Goal: Navigation & Orientation: Go to known website

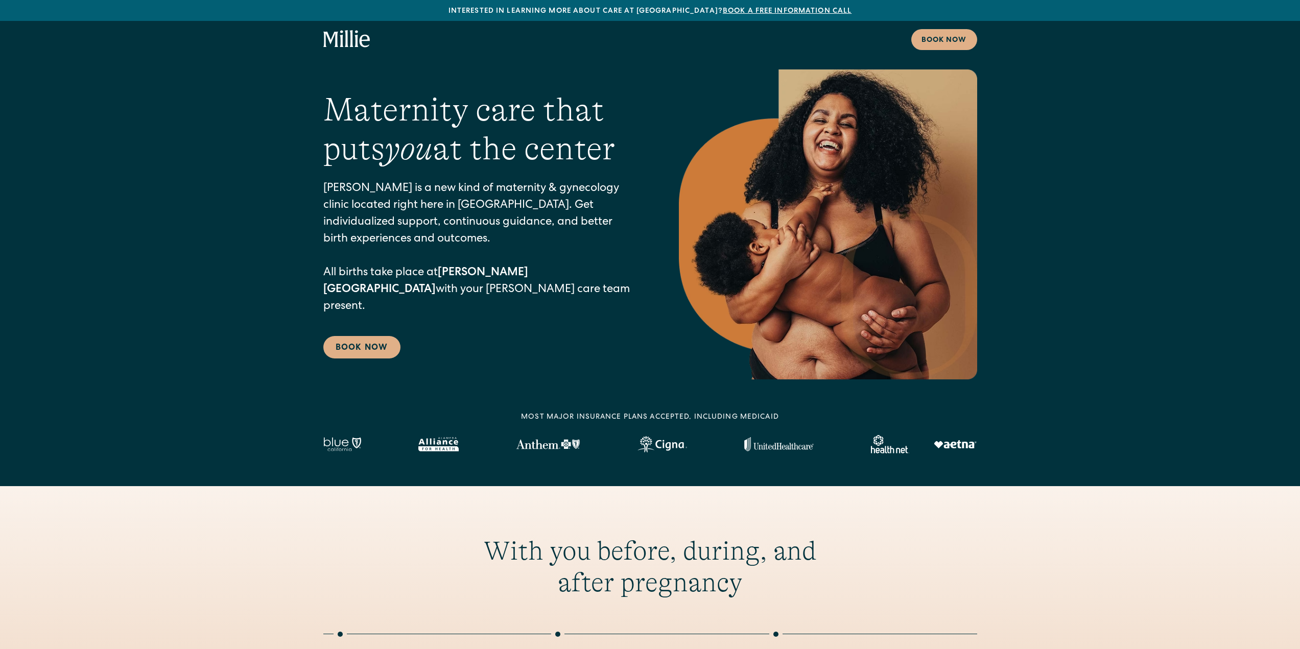
click at [342, 43] on icon "home" at bounding box center [342, 38] width 4 height 17
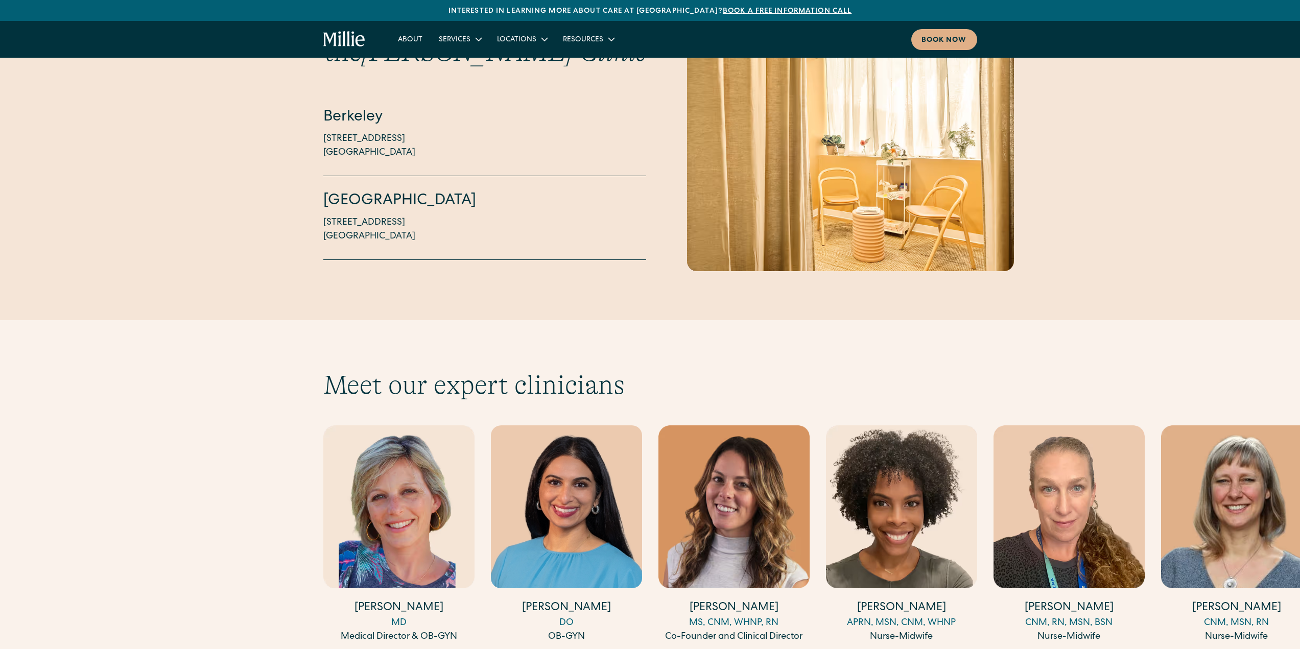
scroll to position [2553, 0]
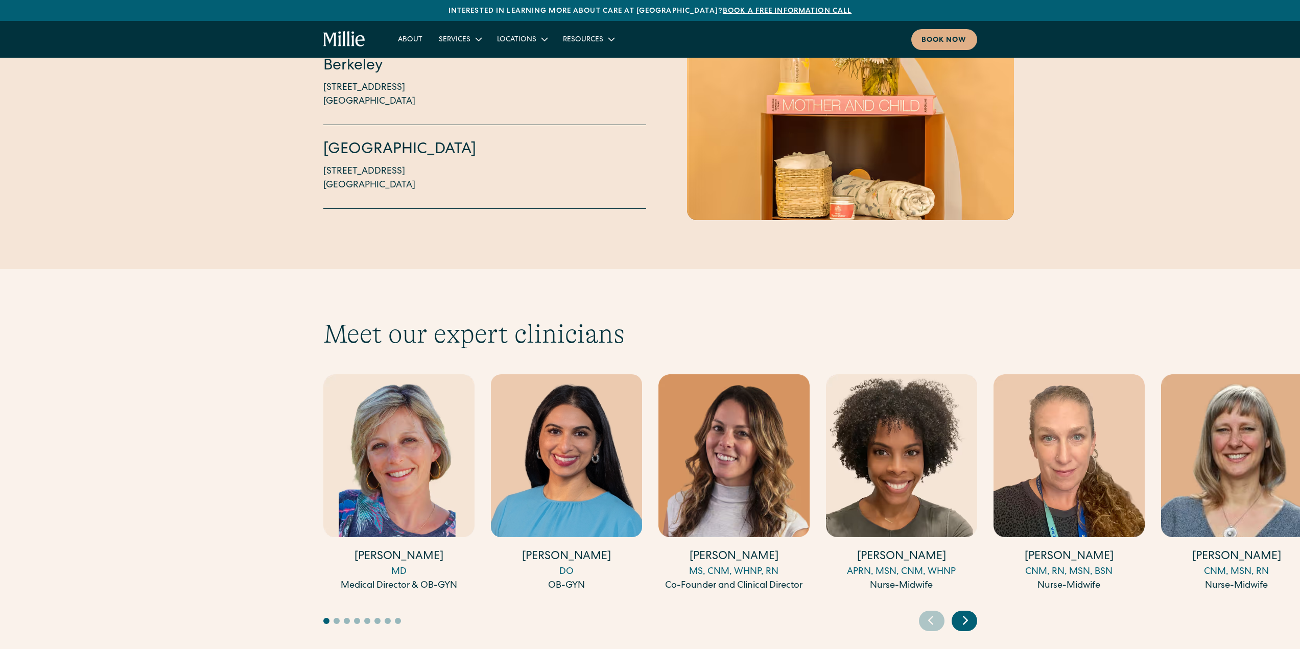
click at [969, 612] on icon "Next slide" at bounding box center [964, 620] width 15 height 16
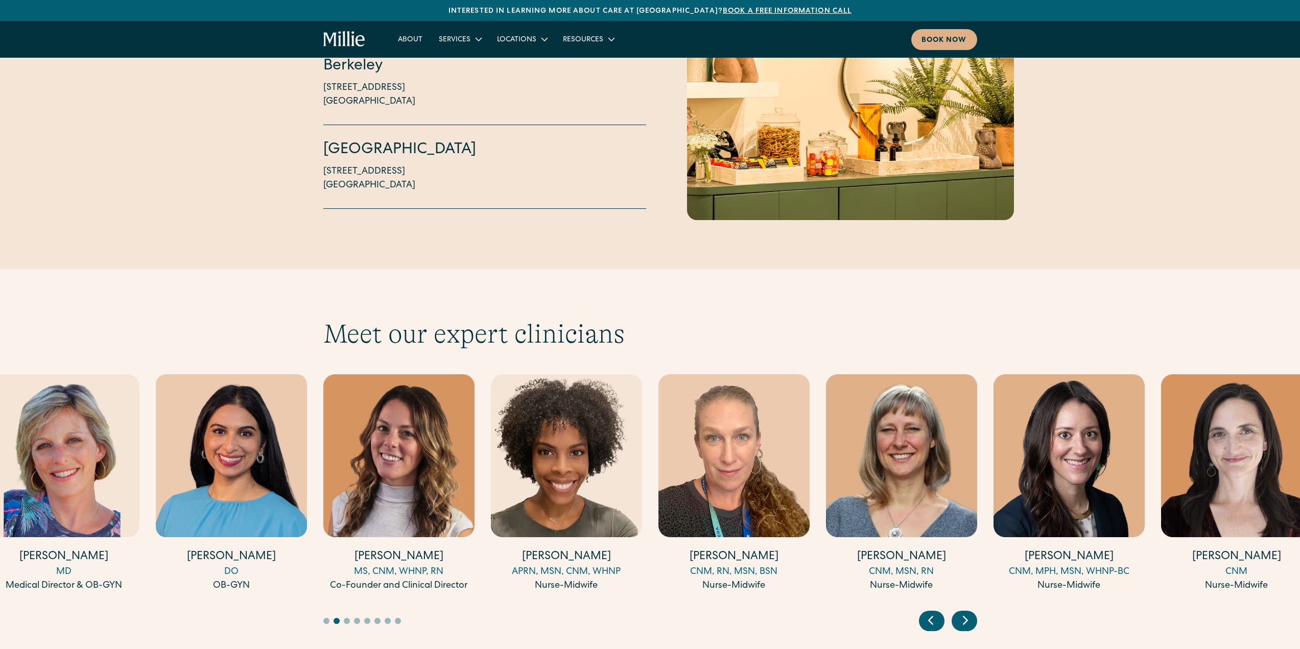
click at [969, 612] on icon "Next slide" at bounding box center [964, 620] width 15 height 16
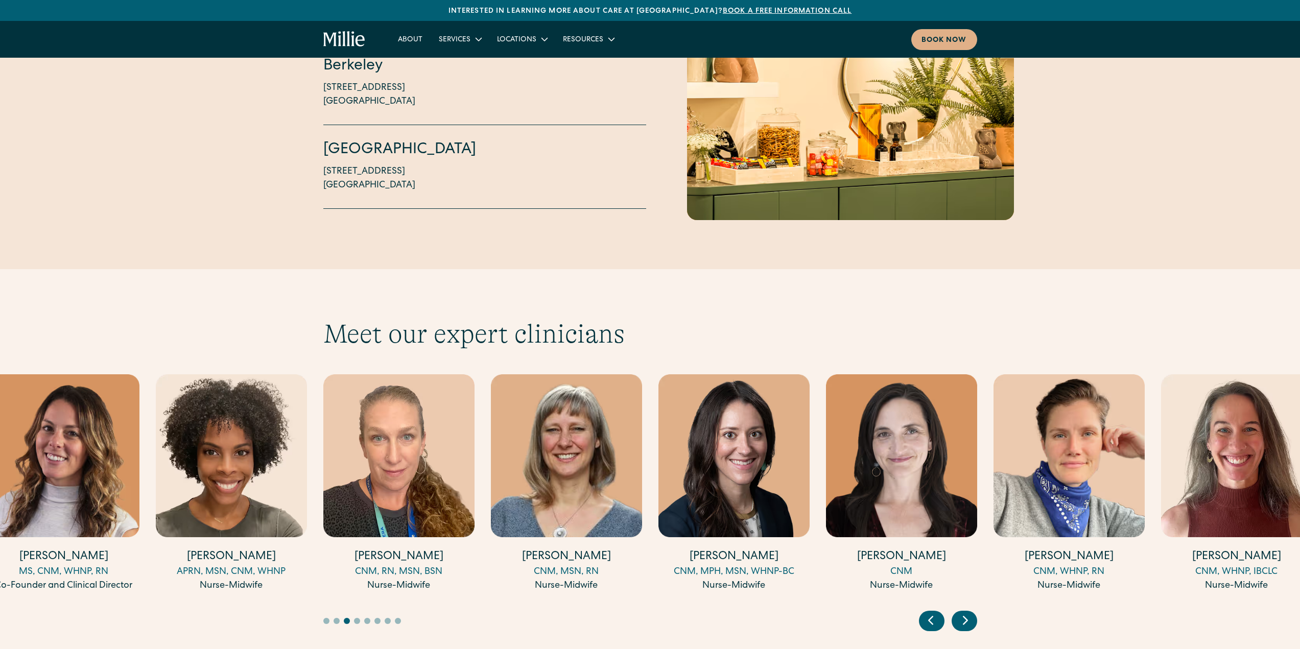
click at [969, 612] on icon "Next slide" at bounding box center [964, 620] width 15 height 16
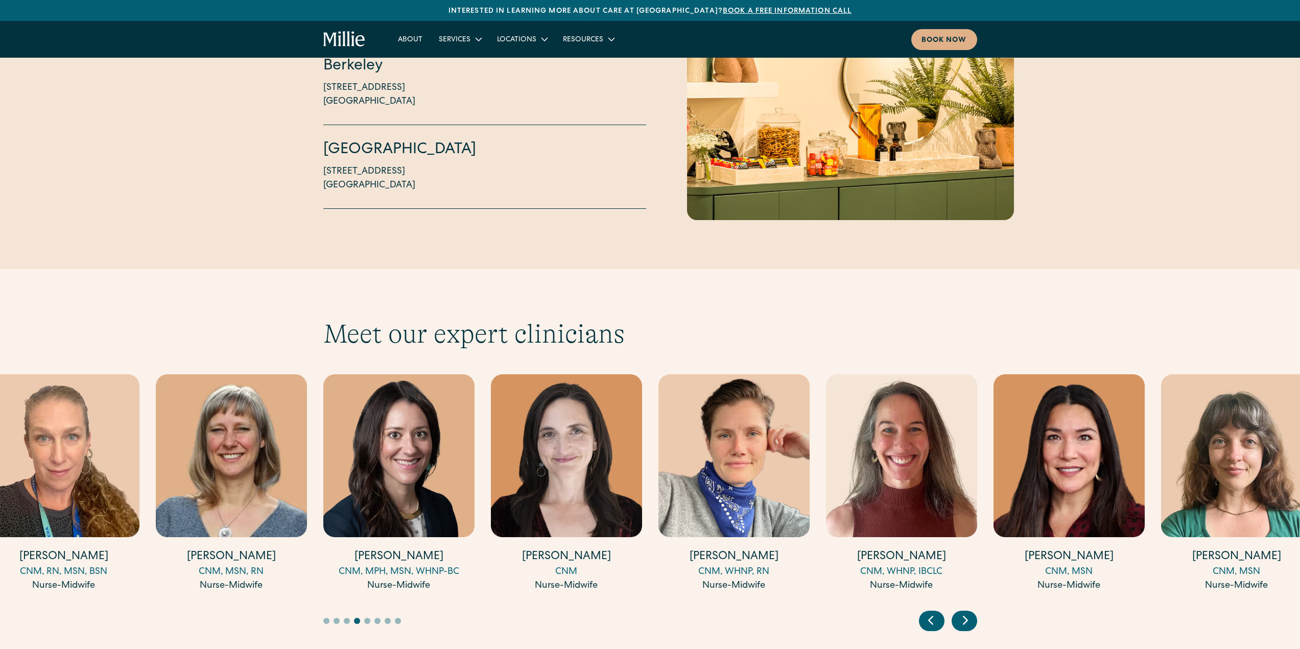
click at [969, 612] on icon "Next slide" at bounding box center [964, 620] width 15 height 16
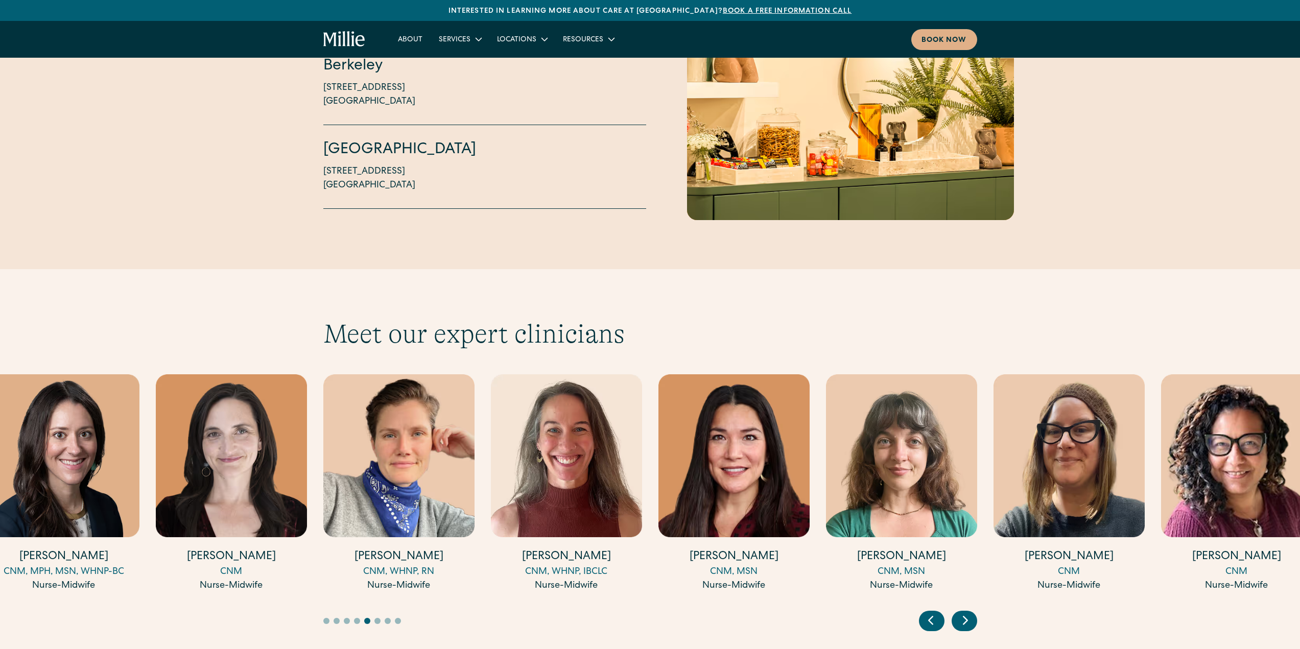
click at [969, 612] on icon "Next slide" at bounding box center [964, 620] width 15 height 16
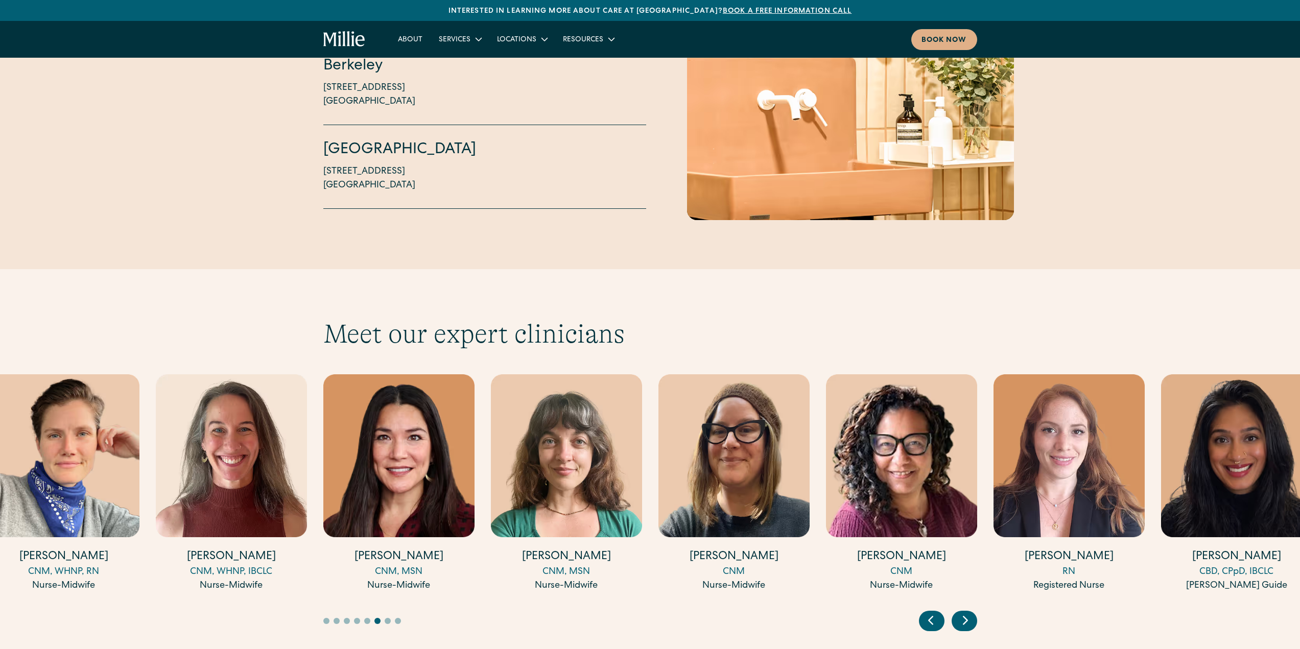
click at [969, 612] on icon "Next slide" at bounding box center [964, 620] width 15 height 16
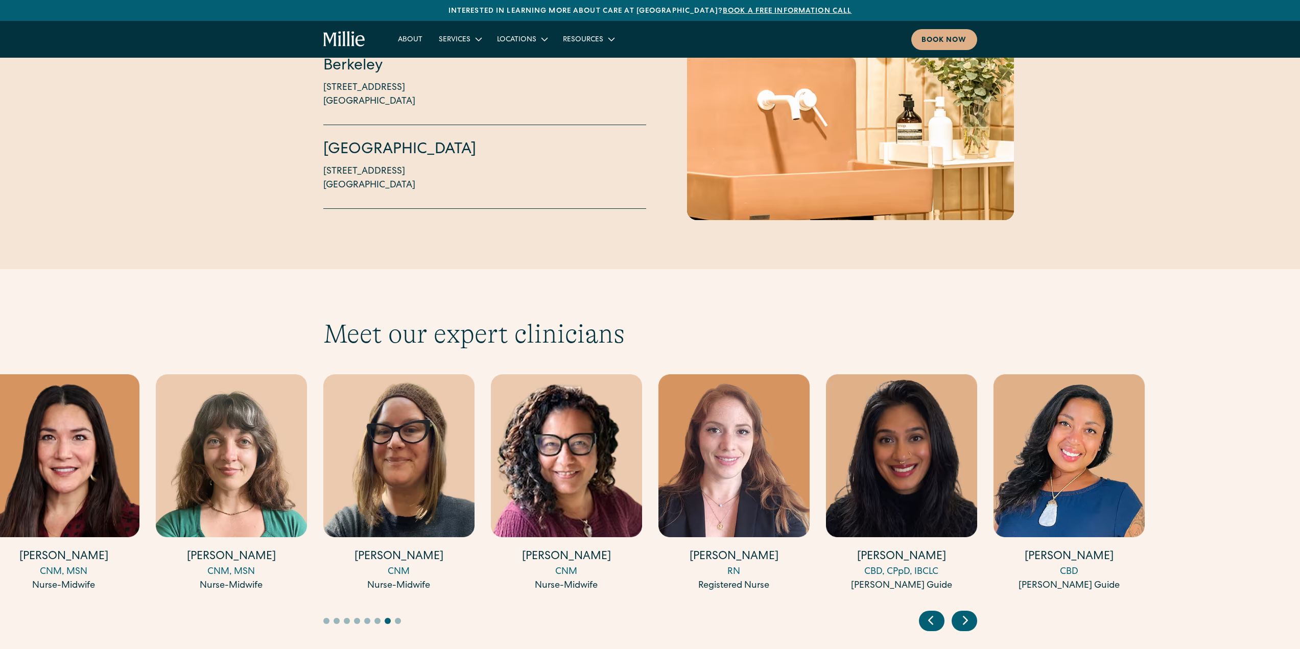
click at [969, 612] on icon "Next slide" at bounding box center [964, 620] width 15 height 16
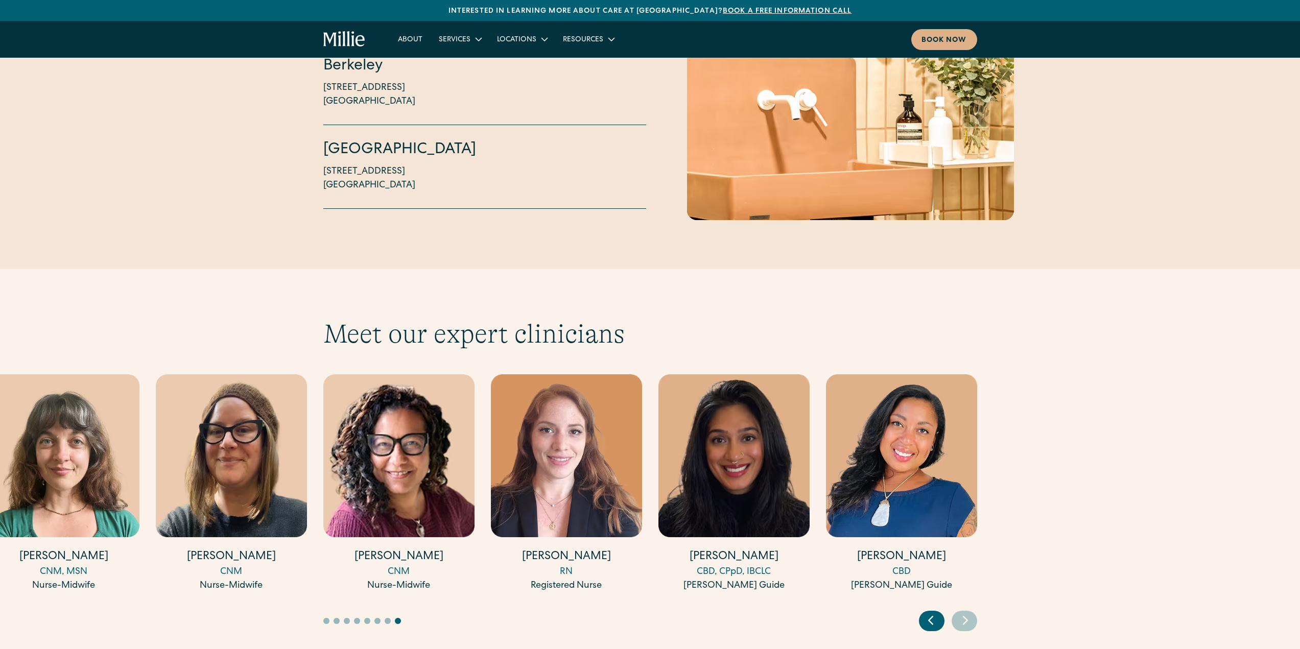
click at [969, 612] on icon "Next slide" at bounding box center [964, 620] width 15 height 16
